Goal: Task Accomplishment & Management: Manage account settings

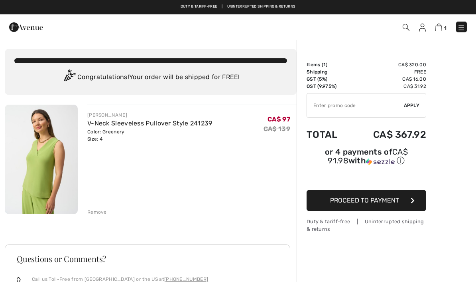
click at [426, 29] on img at bounding box center [422, 28] width 7 height 8
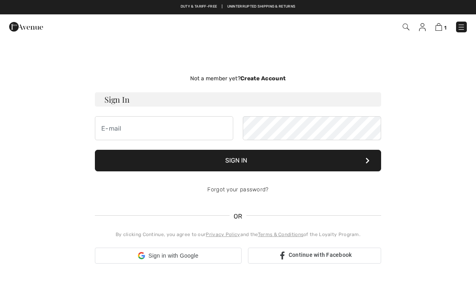
checkbox input "true"
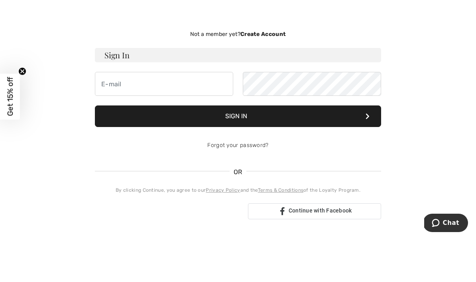
scroll to position [44, 0]
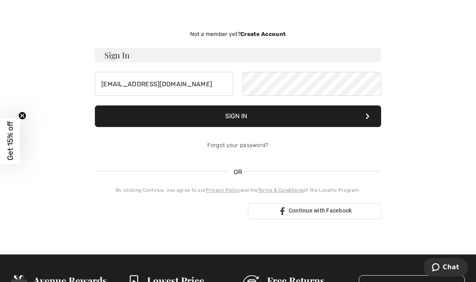
type input "edithgaron@hotmail.com"
click at [238, 116] on button "Sign In" at bounding box center [238, 116] width 286 height 22
click at [316, 105] on button "Sign In" at bounding box center [238, 116] width 286 height 22
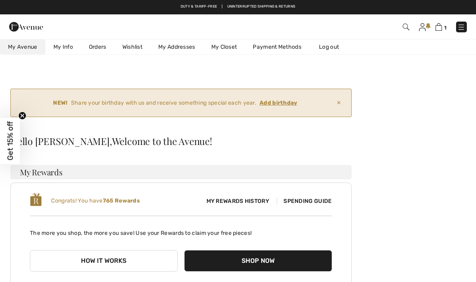
click at [424, 27] on img at bounding box center [422, 27] width 7 height 8
click at [424, 29] on img at bounding box center [422, 27] width 7 height 8
checkbox input "true"
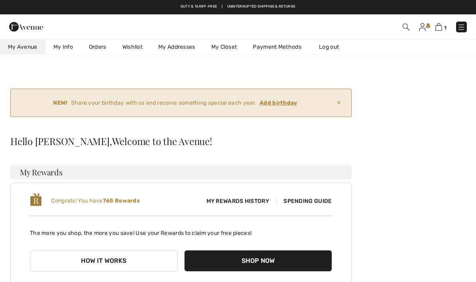
checkbox input "true"
click at [134, 49] on link "Wishlist" at bounding box center [133, 46] width 36 height 15
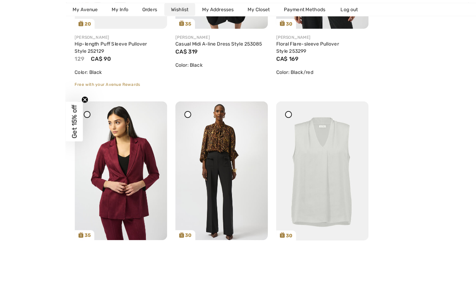
scroll to position [875, 0]
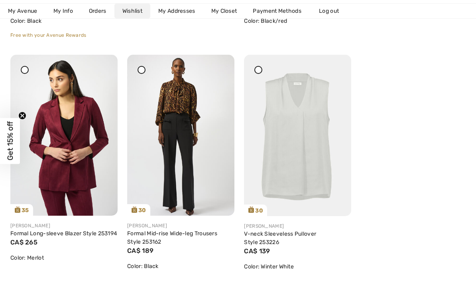
click at [89, 144] on img at bounding box center [63, 135] width 107 height 161
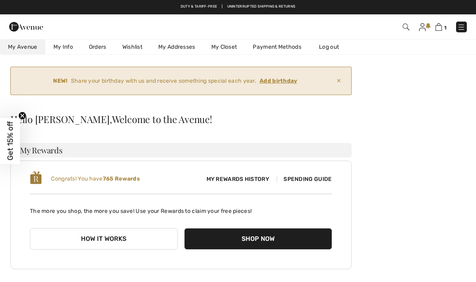
click at [136, 47] on link "Wishlist" at bounding box center [133, 46] width 36 height 15
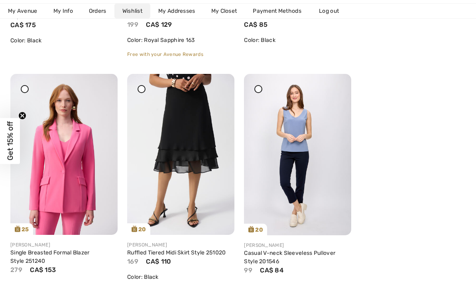
scroll to position [1822, 0]
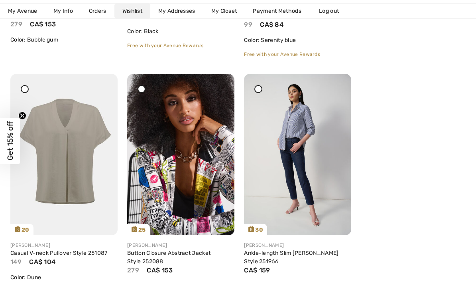
scroll to position [2067, 0]
click at [223, 85] on div at bounding box center [218, 78] width 11 height 11
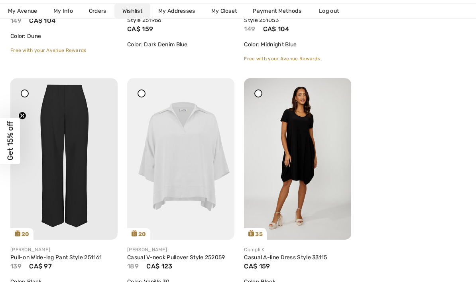
scroll to position [2309, 0]
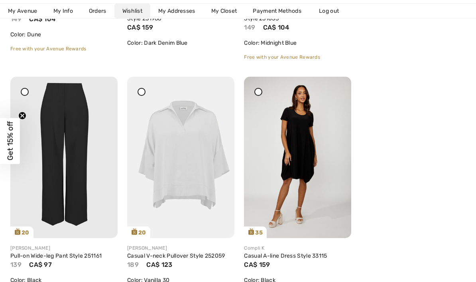
click at [309, 152] on img at bounding box center [297, 157] width 107 height 161
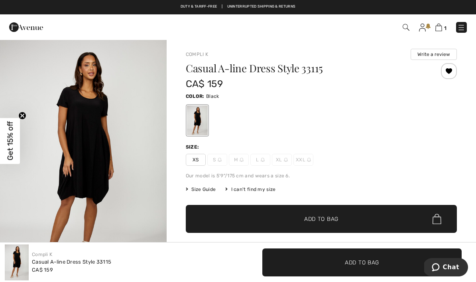
click at [205, 190] on span "Size Guide" at bounding box center [201, 189] width 30 height 7
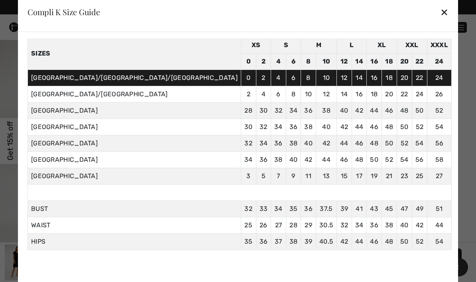
scroll to position [32, 0]
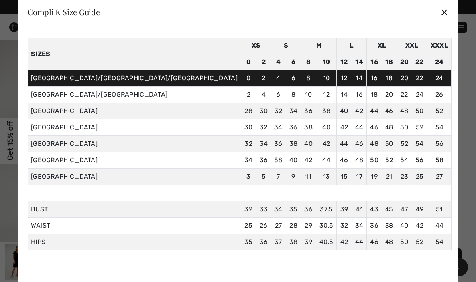
click at [384, 12] on div "Compli K Size Guide ✕" at bounding box center [238, 12] width 440 height 40
click at [440, 12] on div "✕" at bounding box center [444, 12] width 8 height 17
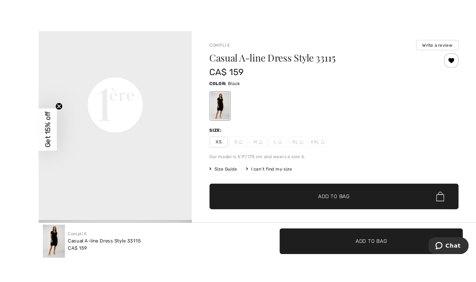
scroll to position [26, 0]
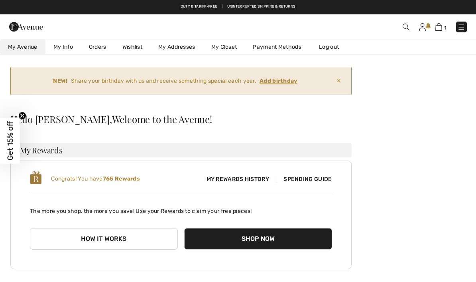
click at [131, 48] on link "Wishlist" at bounding box center [133, 46] width 36 height 15
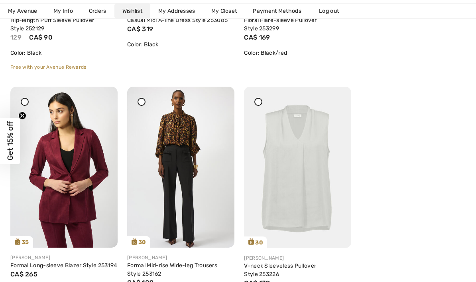
scroll to position [843, 0]
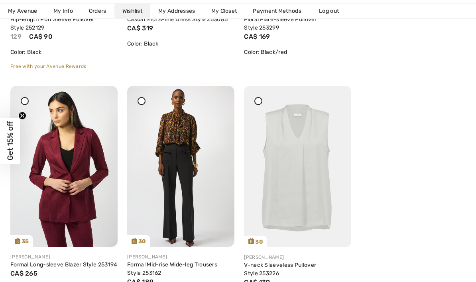
click at [222, 97] on div at bounding box center [218, 91] width 11 height 11
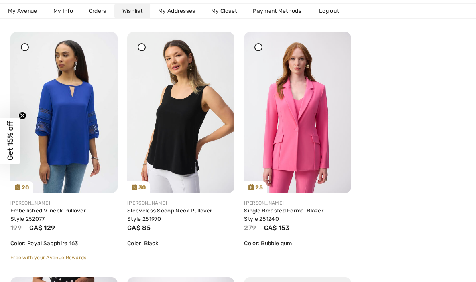
scroll to position [1619, 0]
click at [322, 127] on img at bounding box center [297, 112] width 107 height 161
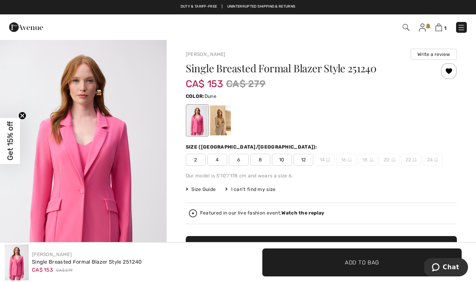
click at [223, 122] on div at bounding box center [220, 120] width 21 height 30
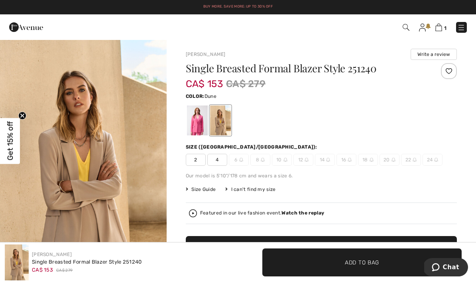
click at [202, 126] on div at bounding box center [197, 120] width 21 height 30
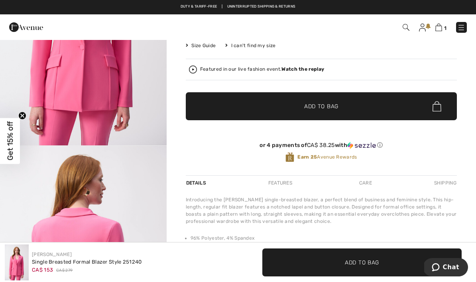
scroll to position [143, 0]
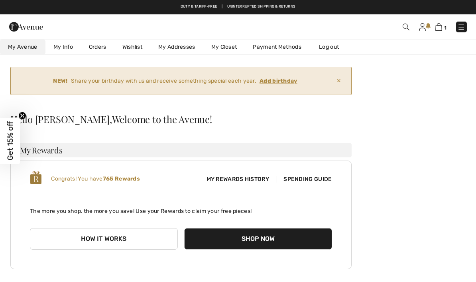
click at [134, 49] on link "Wishlist" at bounding box center [133, 46] width 36 height 15
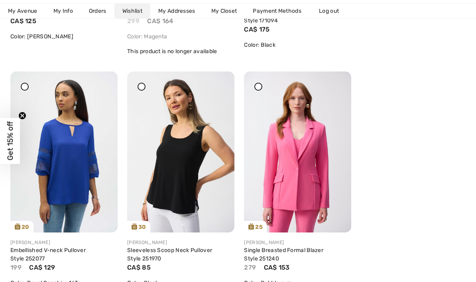
scroll to position [1580, 0]
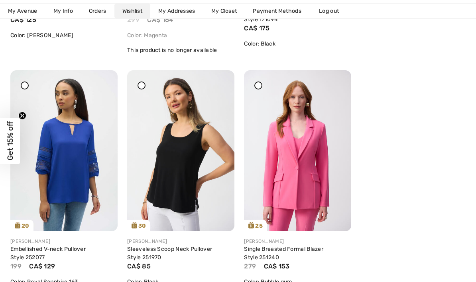
click at [338, 79] on icon at bounding box center [336, 76] width 5 height 6
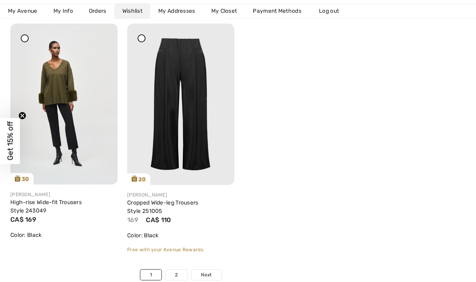
scroll to position [2859, 0]
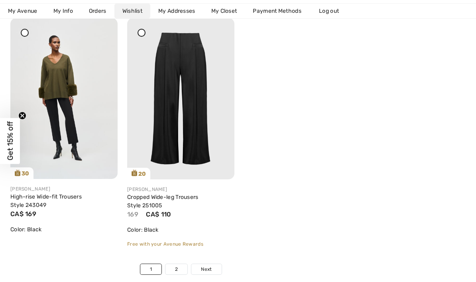
click at [183, 270] on link "2" at bounding box center [177, 269] width 22 height 10
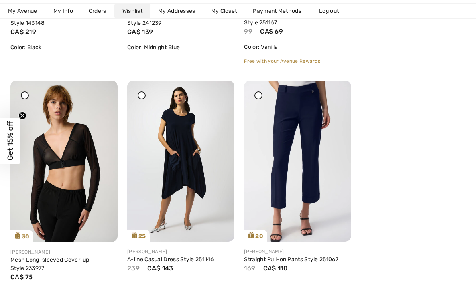
scroll to position [1106, 0]
